Goal: Information Seeking & Learning: Learn about a topic

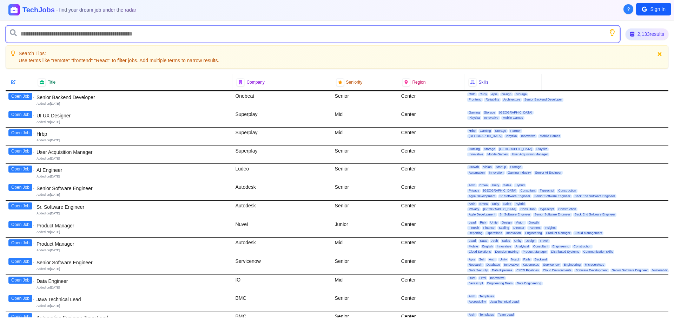
click at [67, 30] on input "text" at bounding box center [313, 34] width 614 height 17
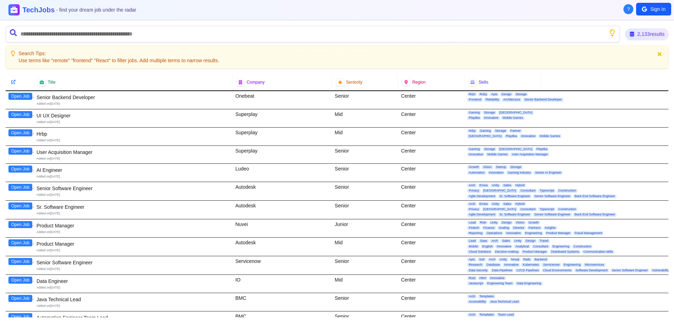
click at [647, 30] on div "2,133 results" at bounding box center [647, 33] width 44 height 11
click at [645, 35] on div "2,133 results" at bounding box center [646, 34] width 45 height 12
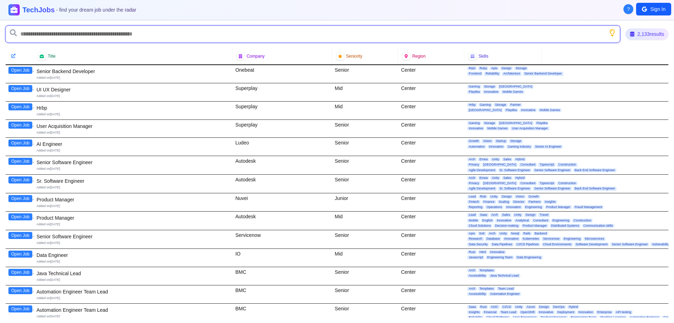
click at [141, 28] on input "text" at bounding box center [313, 34] width 614 height 17
click at [118, 37] on input "***" at bounding box center [313, 34] width 614 height 17
type input "*********"
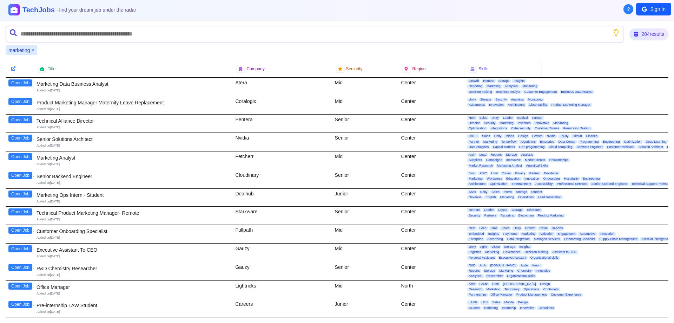
click at [15, 230] on button "Open Job" at bounding box center [20, 229] width 24 height 7
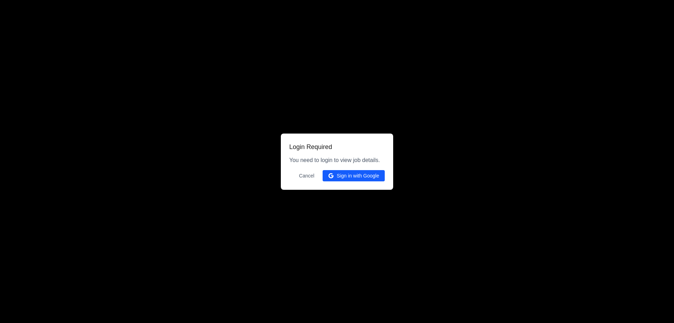
click at [304, 178] on button "Cancel" at bounding box center [307, 175] width 24 height 11
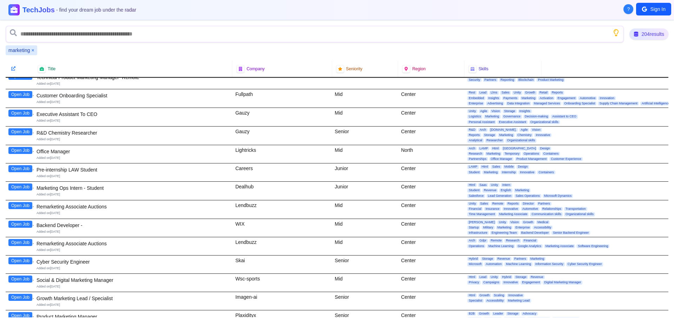
scroll to position [176, 0]
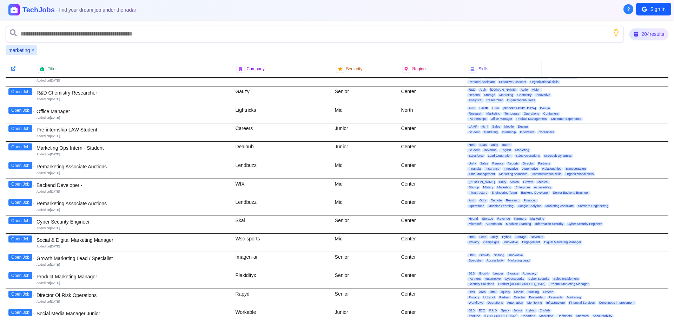
click at [14, 255] on button "Open Job" at bounding box center [20, 256] width 24 height 7
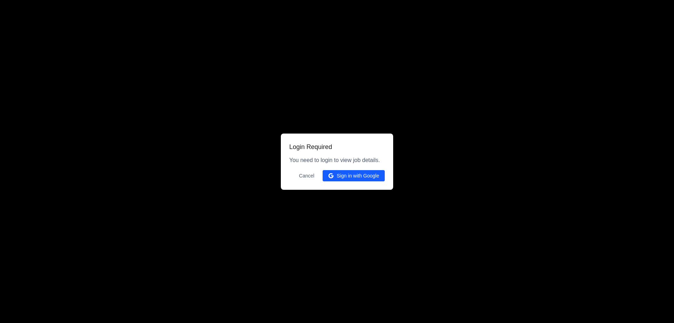
click at [304, 177] on button "Cancel" at bounding box center [307, 175] width 24 height 11
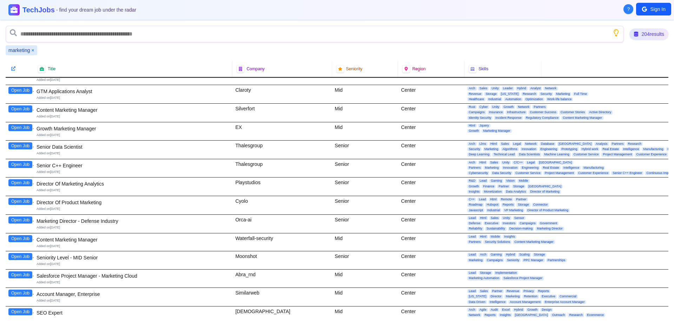
scroll to position [667, 0]
